Goal: Download file/media

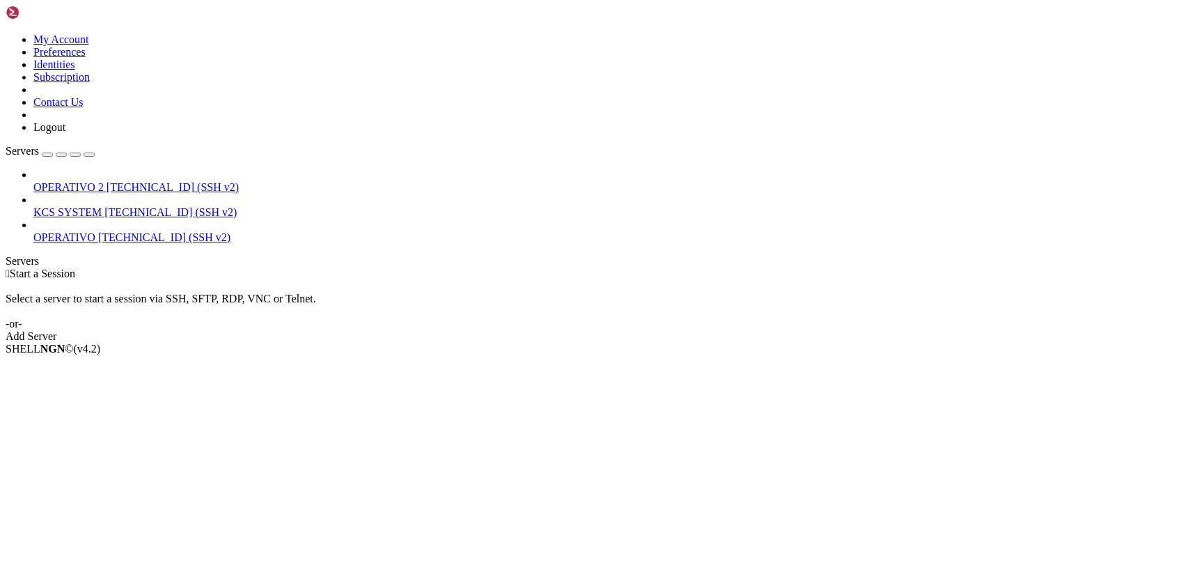
click at [104, 206] on span "[TECHNICAL_ID] (SSH v2)" at bounding box center [170, 212] width 132 height 12
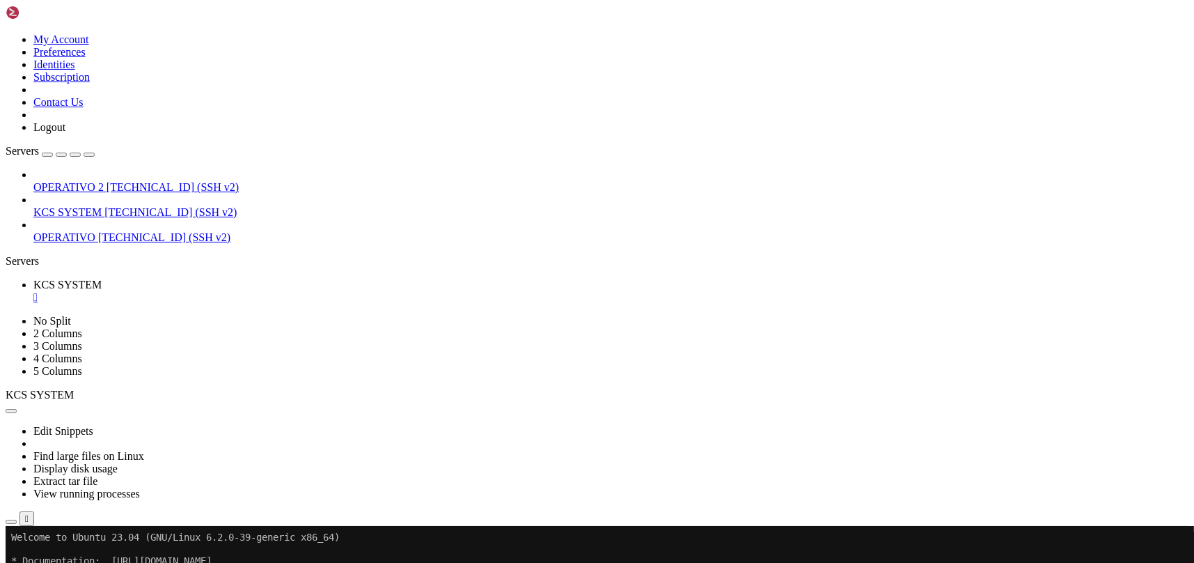
click at [11, 522] on icon "button" at bounding box center [11, 522] width 0 height 0
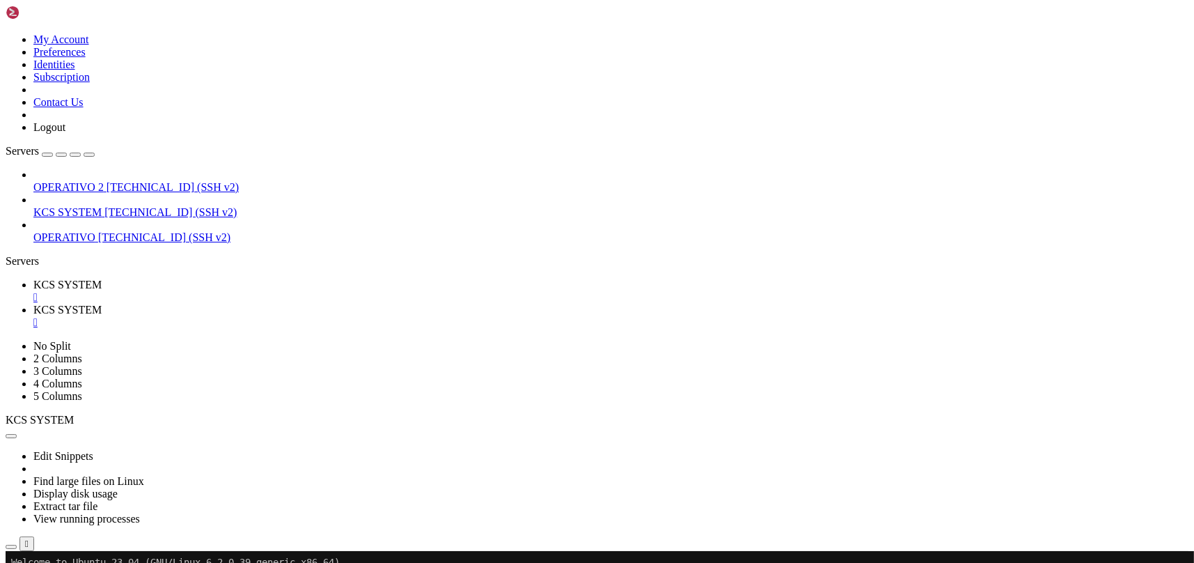
scroll to position [279, 0]
type input "/home/ubuntu/31-app-odoo2"
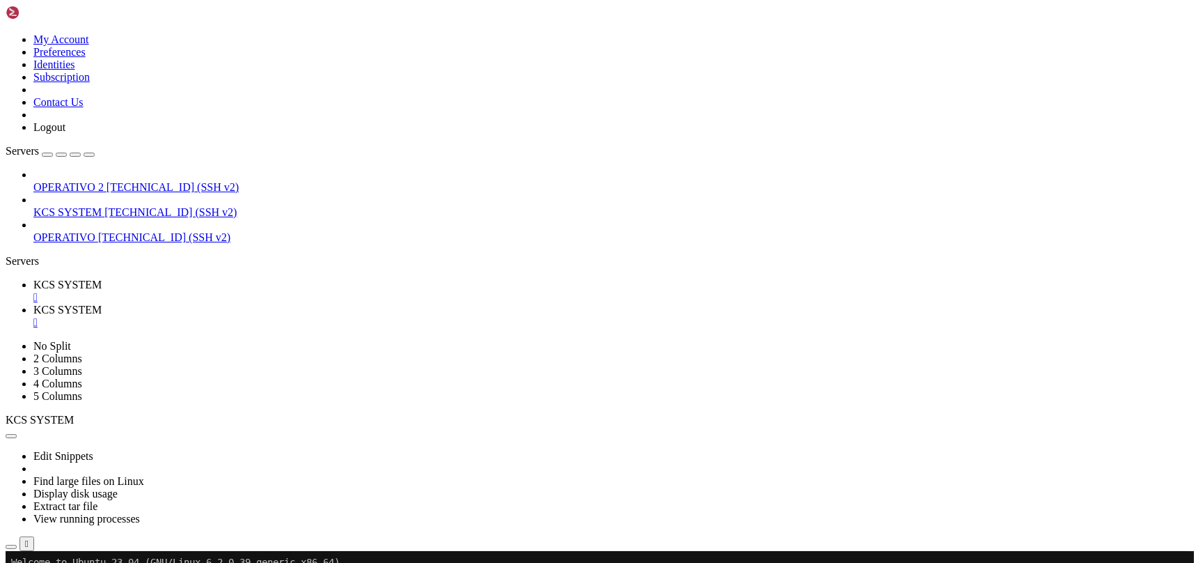
click at [373, 316] on div "" at bounding box center [610, 322] width 1155 height 13
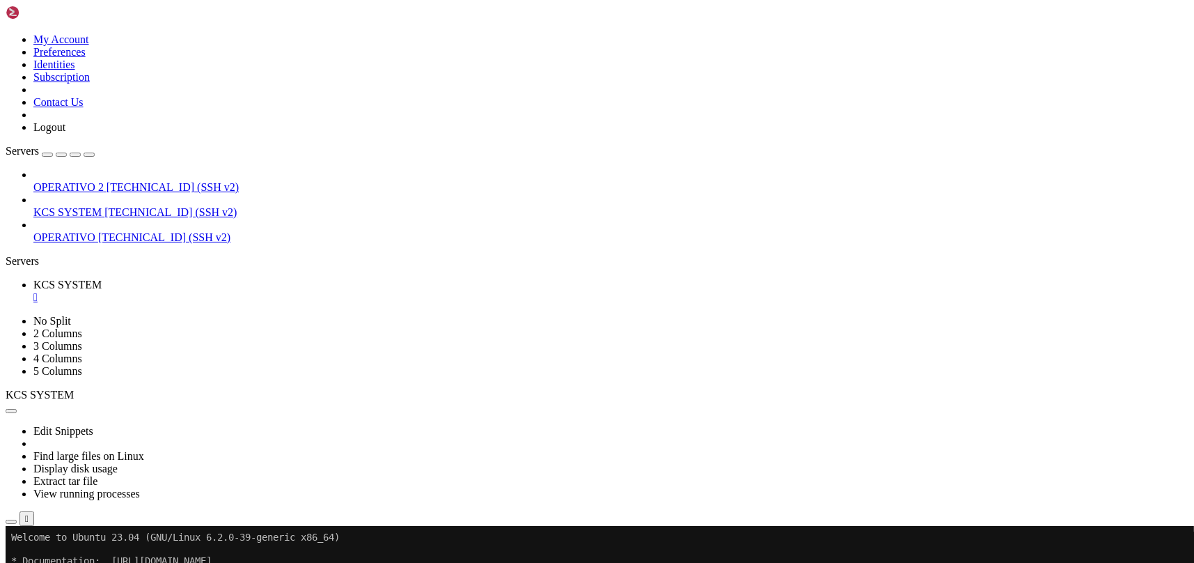
click at [296, 279] on ul "KCS SYSTEM " at bounding box center [597, 291] width 1183 height 25
click at [100, 206] on span "KCS SYSTEM" at bounding box center [67, 212] width 68 height 12
click at [11, 522] on icon "button" at bounding box center [11, 522] width 0 height 0
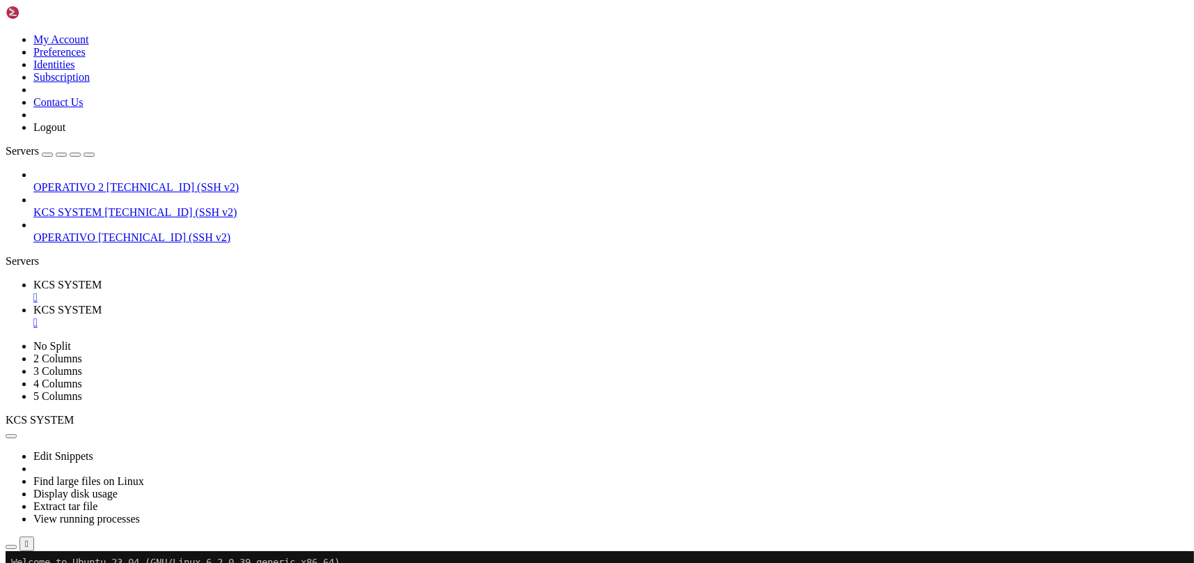
type input "/home/ubuntu"
click at [370, 316] on div "" at bounding box center [610, 322] width 1155 height 13
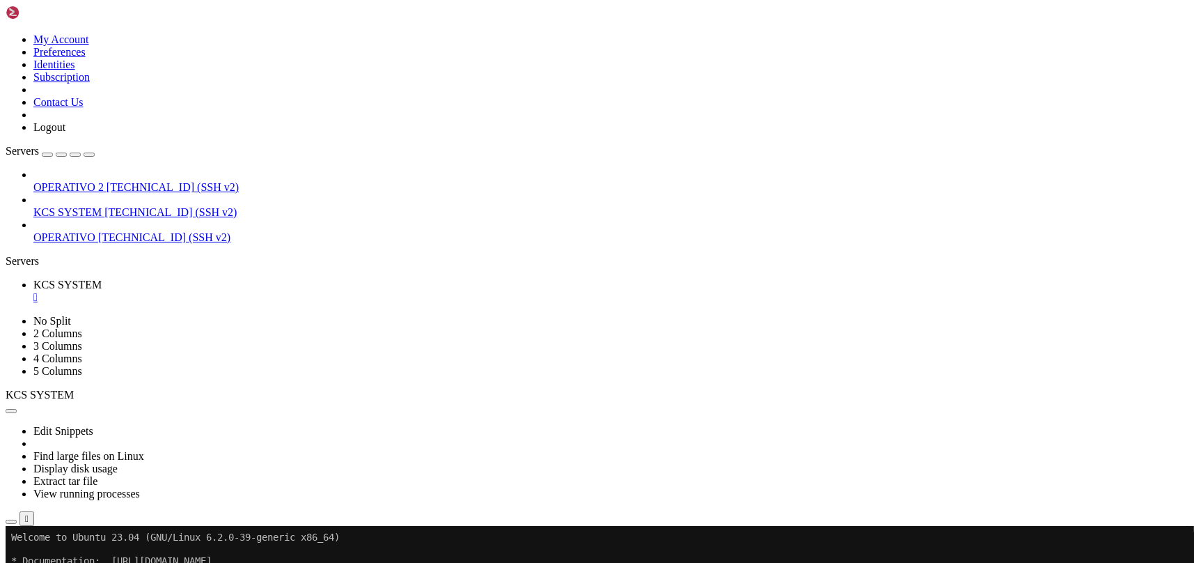
click at [263, 291] on div "" at bounding box center [610, 297] width 1155 height 13
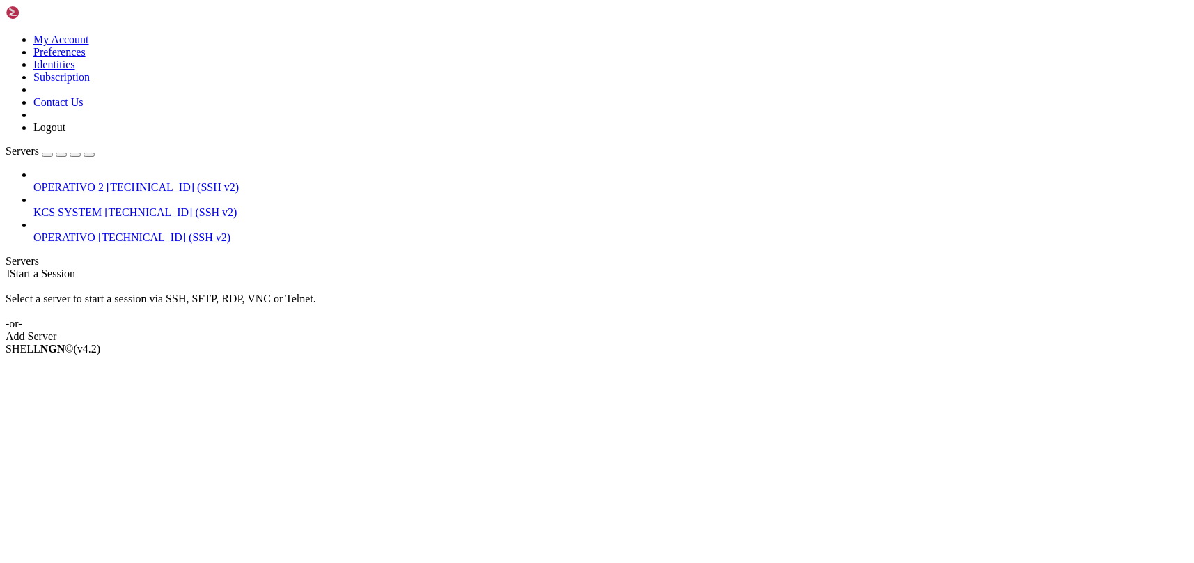
click at [93, 181] on span "OPERATIVO 2" at bounding box center [68, 187] width 70 height 12
click at [107, 206] on span "51.79.69.83 (SSH v2)" at bounding box center [170, 212] width 132 height 12
click at [109, 181] on span "51.79.51.144 (SSH v2)" at bounding box center [173, 187] width 132 height 12
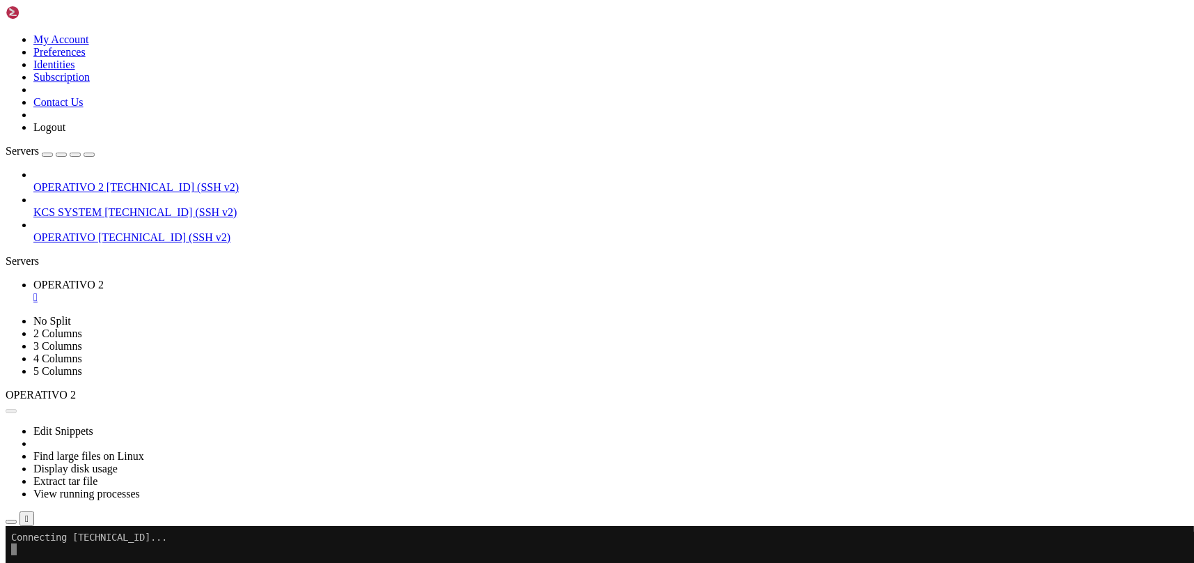
scroll to position [0, 0]
click at [17, 519] on button "button" at bounding box center [11, 521] width 11 height 4
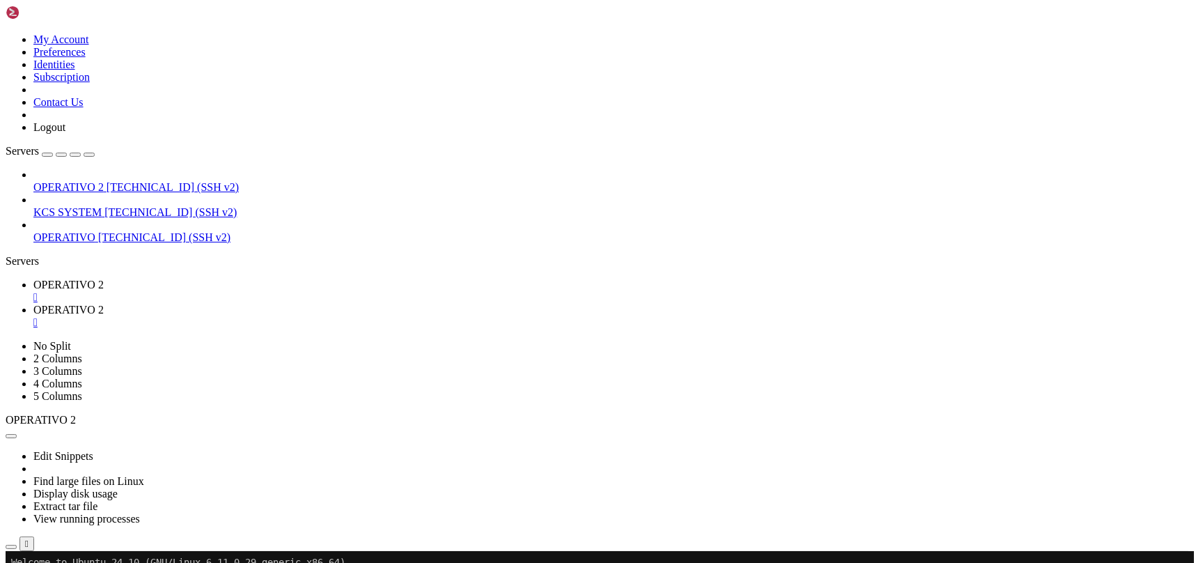
scroll to position [185, 0]
type input "/home/ubuntu/82-app"
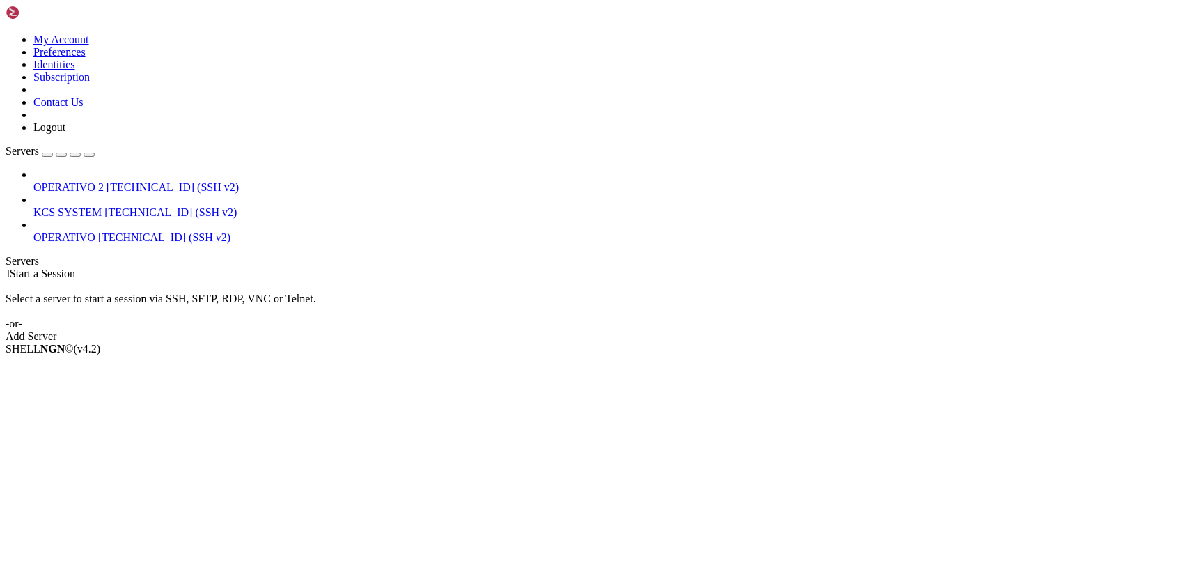
click at [6, 33] on link at bounding box center [6, 33] width 0 height 0
click at [65, 133] on link "Logout" at bounding box center [49, 127] width 32 height 12
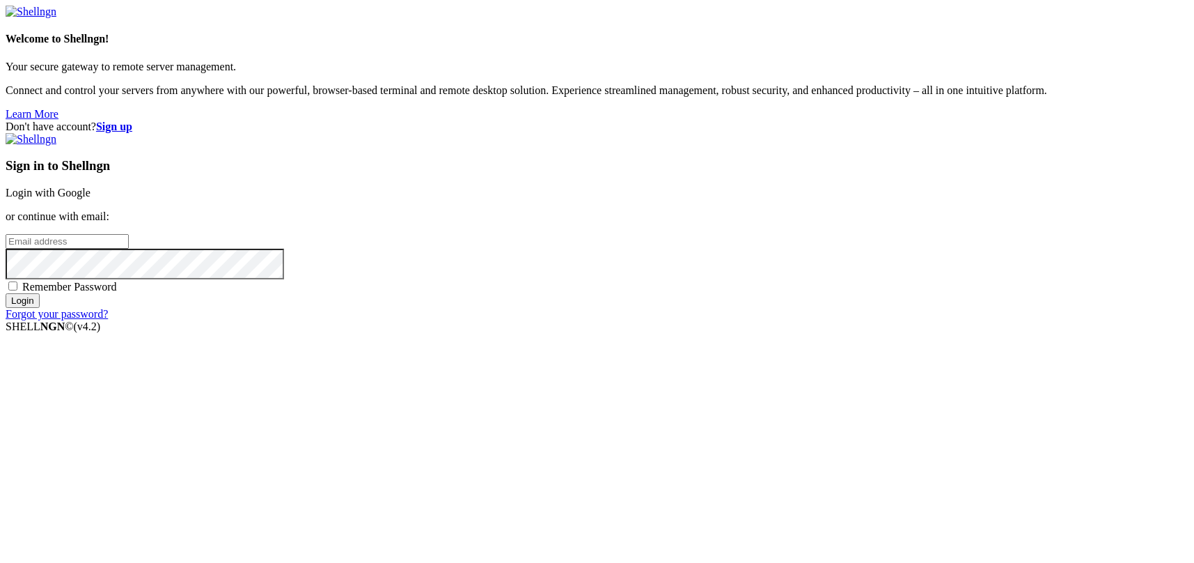
type input "kcs.fa"
click at [91, 198] on link "Login with Google" at bounding box center [48, 193] width 85 height 12
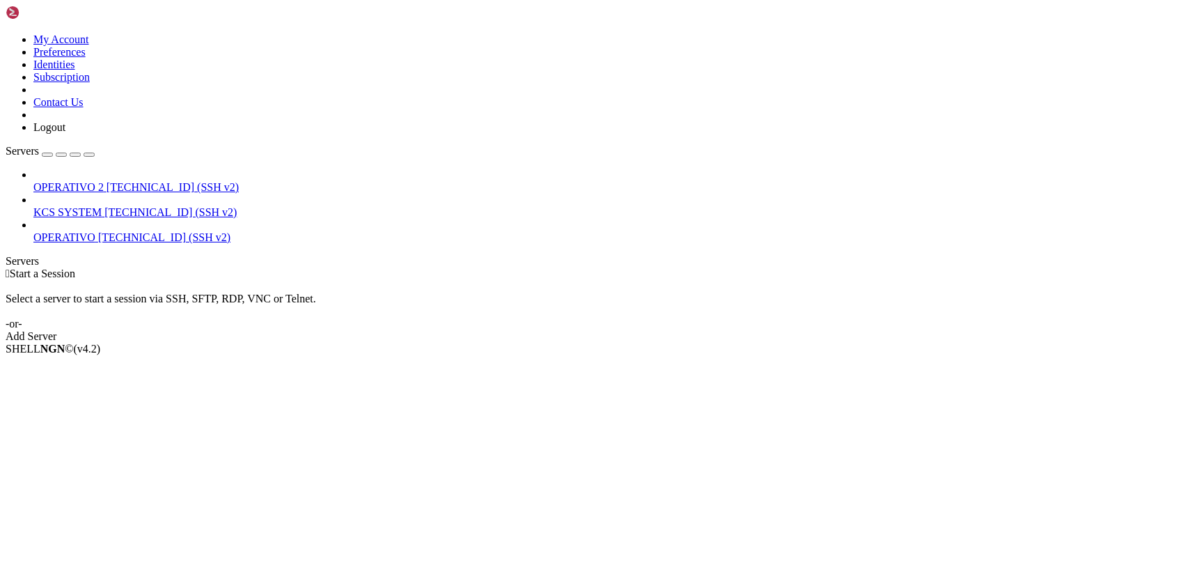
click at [104, 181] on span "OPERATIVO 2" at bounding box center [68, 187] width 70 height 12
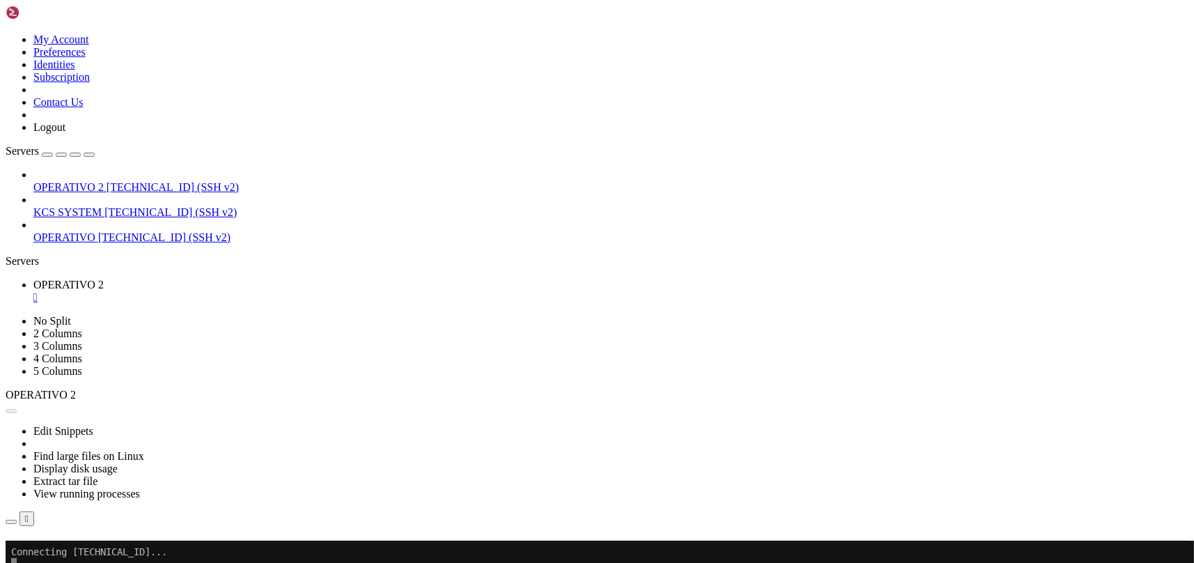
click at [61, 553] on button "Reconnect" at bounding box center [34, 560] width 56 height 15
